Goal: Find specific page/section: Find specific page/section

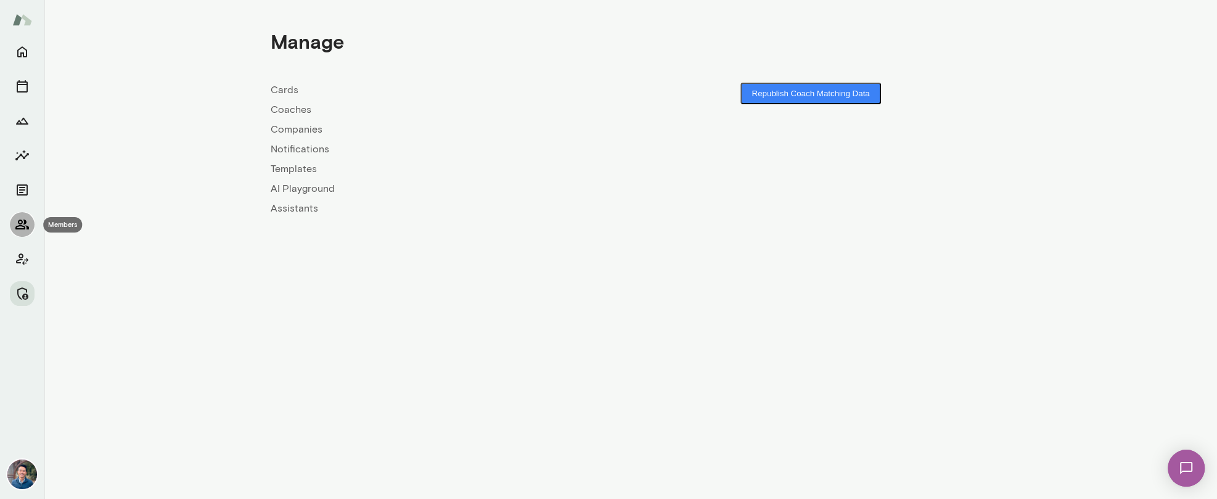
click at [22, 233] on button "Members" at bounding box center [22, 224] width 25 height 25
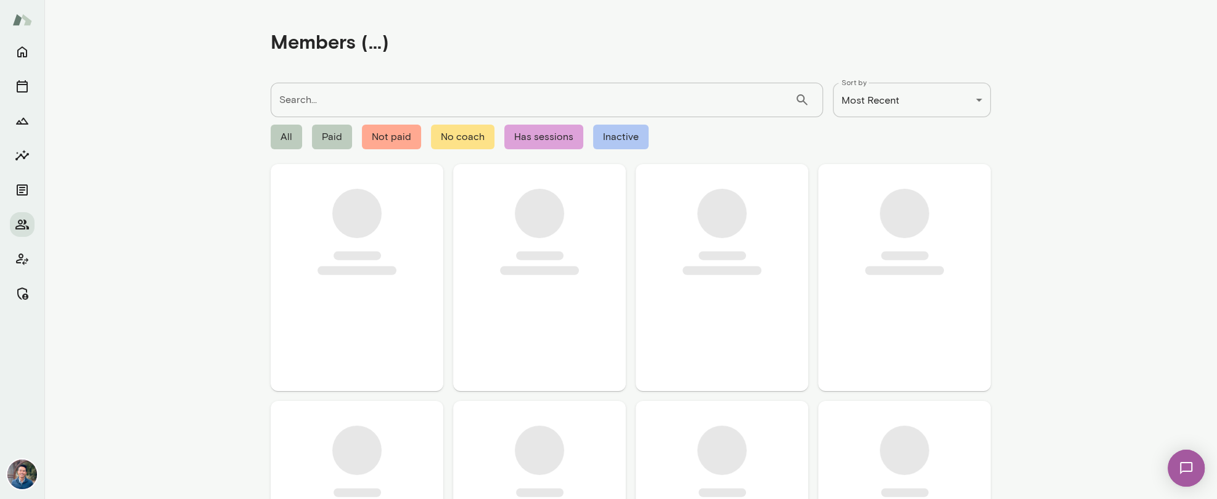
click at [334, 94] on input "Search..." at bounding box center [533, 100] width 524 height 35
type input "*****"
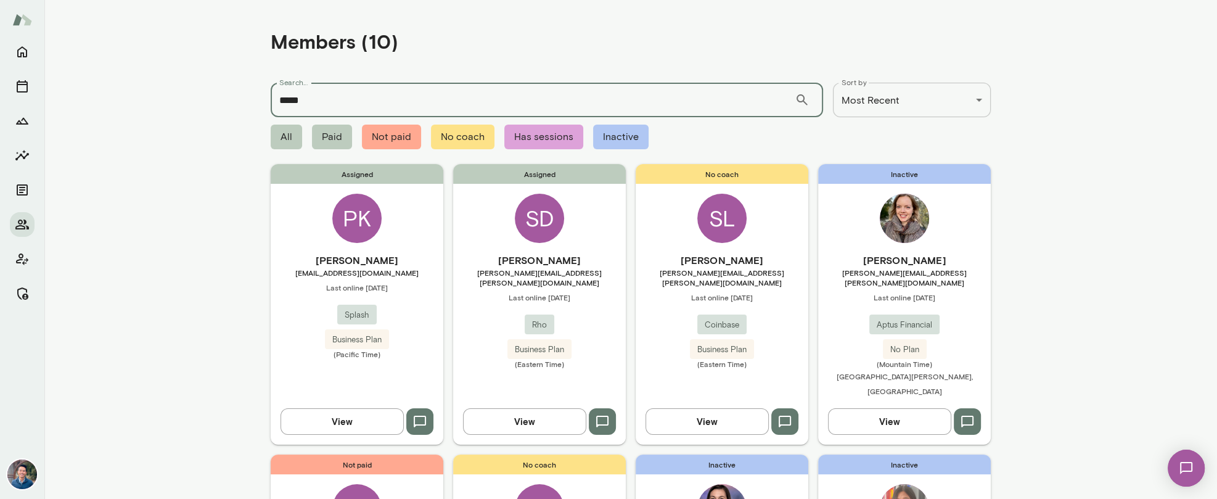
click at [414, 231] on div "Assigned PK [PERSON_NAME] [EMAIL_ADDRESS][DOMAIN_NAME] Last online [DATE] Splas…" at bounding box center [357, 304] width 173 height 280
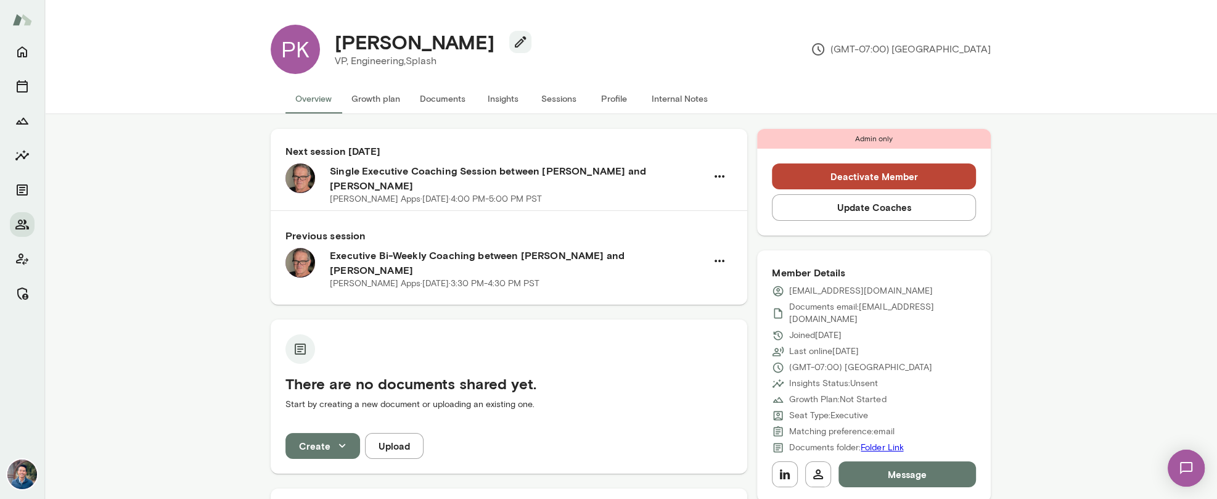
click at [552, 100] on button "Sessions" at bounding box center [558, 99] width 55 height 30
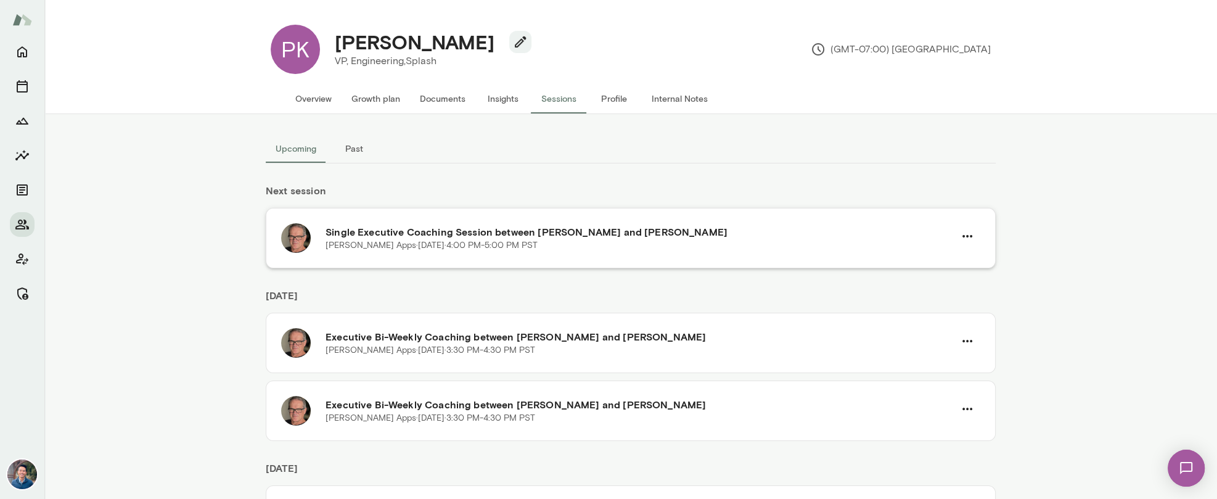
click at [510, 250] on p "[PERSON_NAME] Apps · [DATE] · 4:00 PM-5:00 PM PST" at bounding box center [431, 245] width 212 height 12
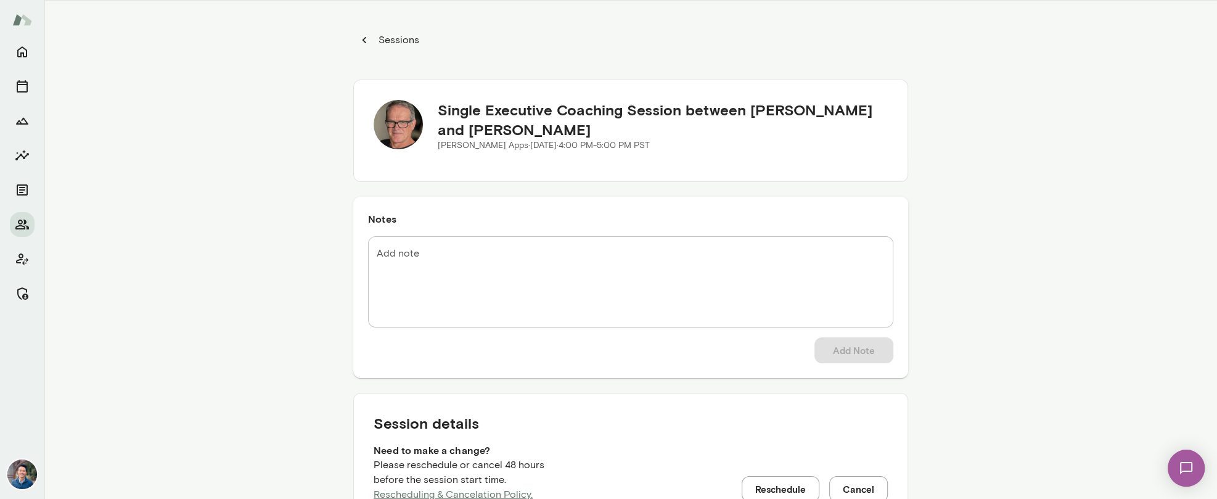
click at [1008, 370] on div "Sessions Single Executive Coaching Session between [PERSON_NAME] and [PERSON_NA…" at bounding box center [630, 250] width 1172 height 499
